Goal: Information Seeking & Learning: Learn about a topic

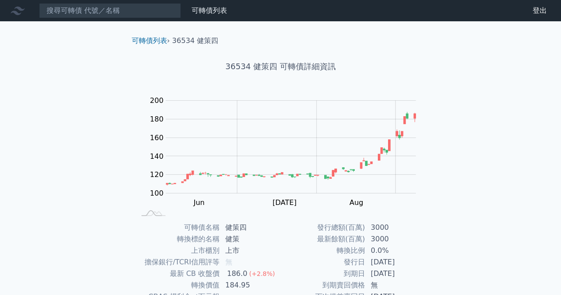
click at [15, 11] on icon at bounding box center [18, 11] width 14 height 8
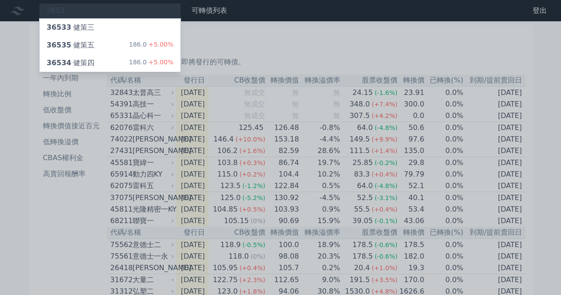
click at [0, 150] on div at bounding box center [280, 147] width 561 height 295
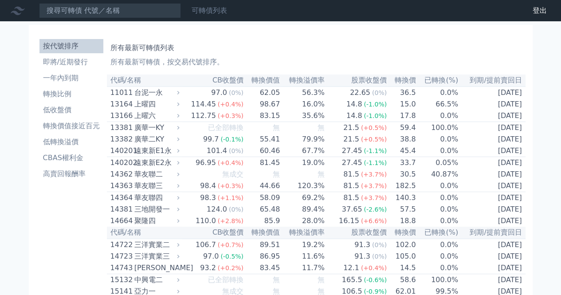
click at [220, 10] on link "可轉債列表" at bounding box center [209, 10] width 35 height 8
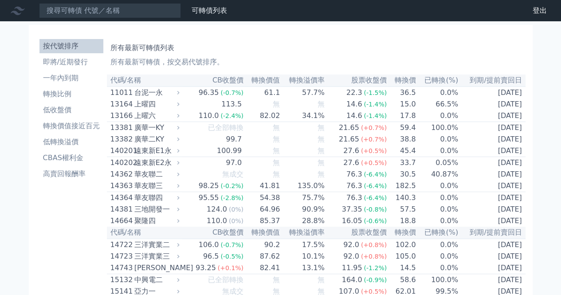
click at [0, 0] on link "財務數據" at bounding box center [0, 0] width 0 height 0
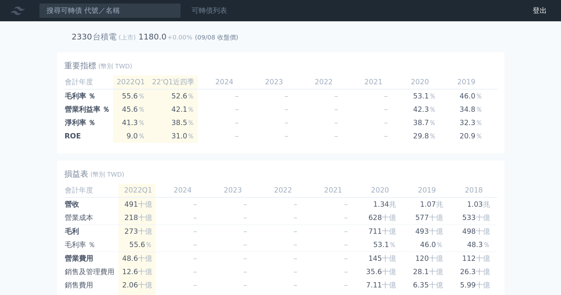
click at [217, 8] on link "可轉債列表" at bounding box center [209, 10] width 35 height 8
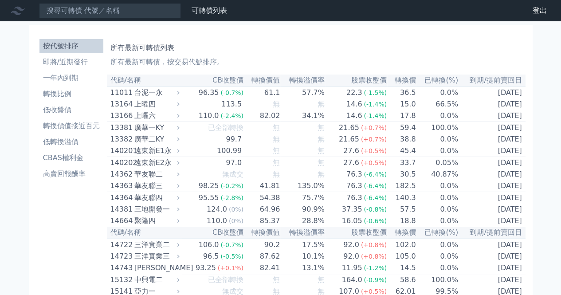
click at [17, 12] on icon at bounding box center [18, 11] width 14 height 8
click at [13, 13] on icon at bounding box center [18, 11] width 14 height 14
click at [17, 10] on icon at bounding box center [18, 11] width 14 height 14
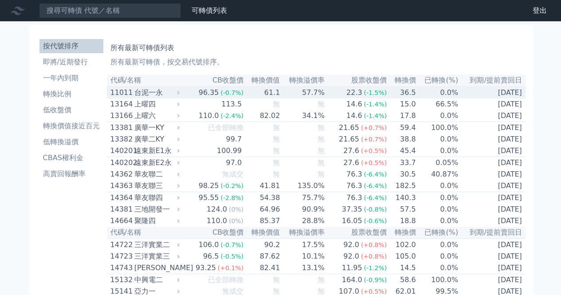
click at [137, 94] on div "台泥一永" at bounding box center [155, 92] width 43 height 11
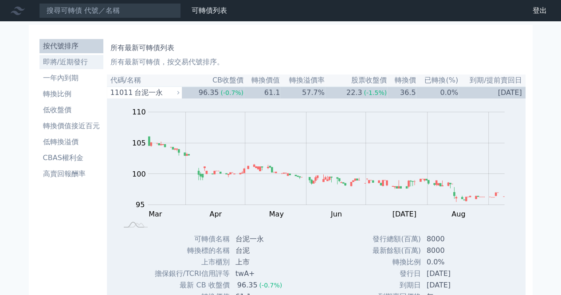
click at [73, 65] on li "即將/近期發行" at bounding box center [71, 62] width 64 height 11
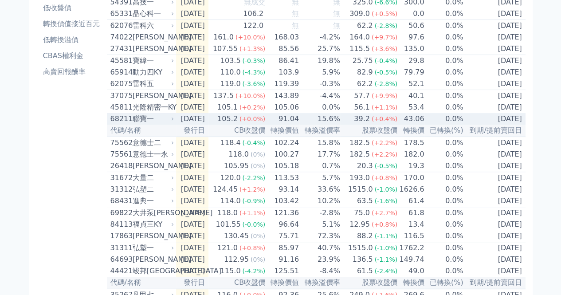
scroll to position [89, 0]
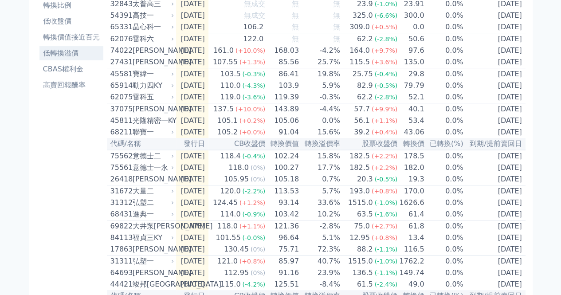
click at [73, 59] on link "低轉換溢價" at bounding box center [71, 53] width 64 height 14
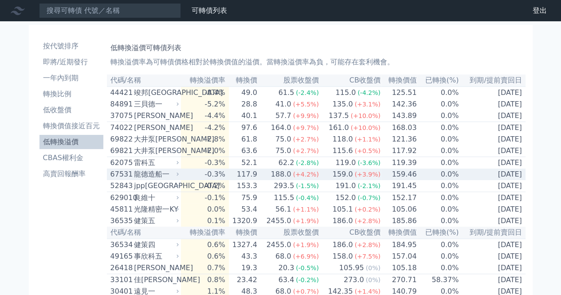
click at [148, 180] on div "龍德造船一" at bounding box center [155, 174] width 43 height 11
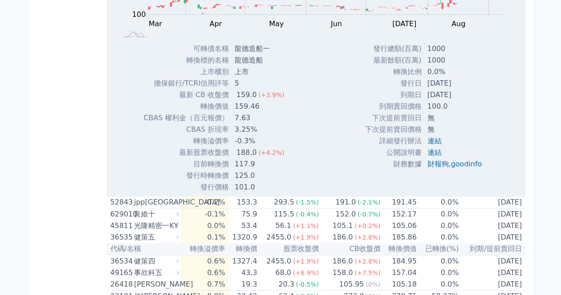
scroll to position [310, 0]
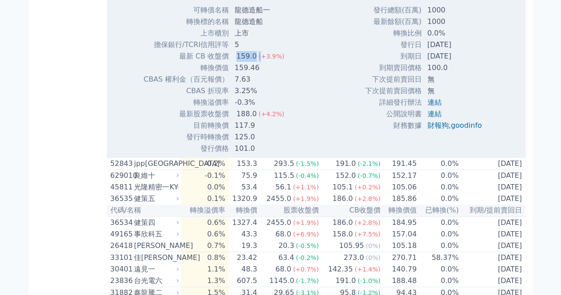
drag, startPoint x: 237, startPoint y: 63, endPoint x: 256, endPoint y: 68, distance: 19.6
click at [256, 62] on td "159.0 (+3.9%)" at bounding box center [260, 57] width 62 height 12
drag, startPoint x: 257, startPoint y: 76, endPoint x: 248, endPoint y: 78, distance: 9.8
click at [232, 72] on td "159.46" at bounding box center [260, 68] width 62 height 12
drag, startPoint x: 236, startPoint y: 124, endPoint x: 252, endPoint y: 126, distance: 16.5
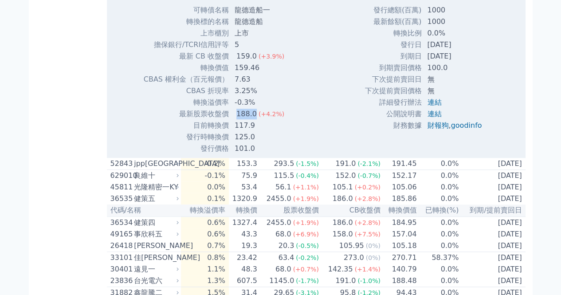
click at [252, 119] on div "188.0" at bounding box center [247, 114] width 24 height 11
